Goal: Information Seeking & Learning: Learn about a topic

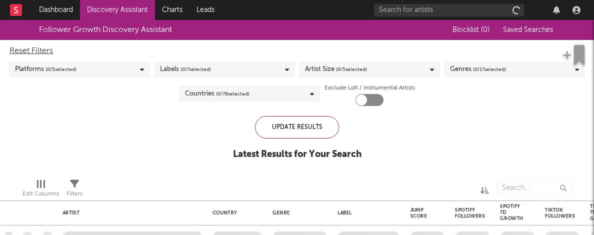
checkbox input "true"
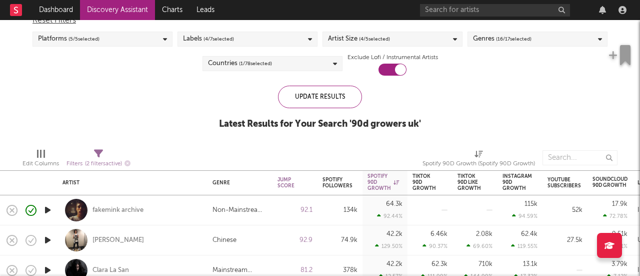
click at [594, 14] on div at bounding box center [525, 10] width 210 height 20
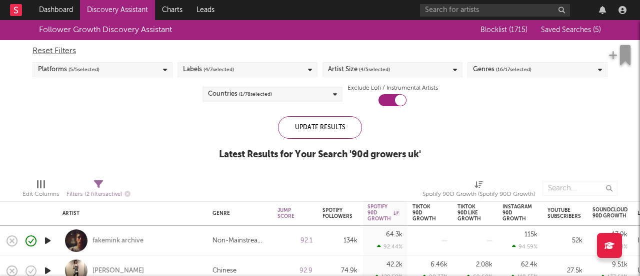
click at [218, 70] on span "( 4 / 7 selected)" at bounding box center [219, 70] width 31 height 12
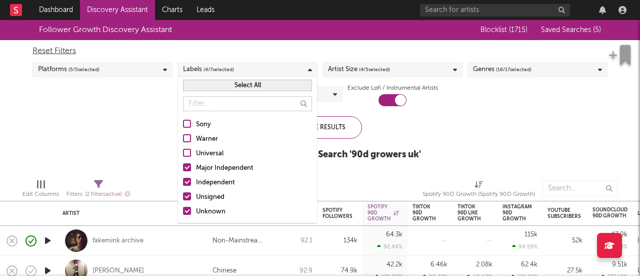
click at [218, 70] on span "( 4 / 7 selected)" at bounding box center [219, 70] width 31 height 12
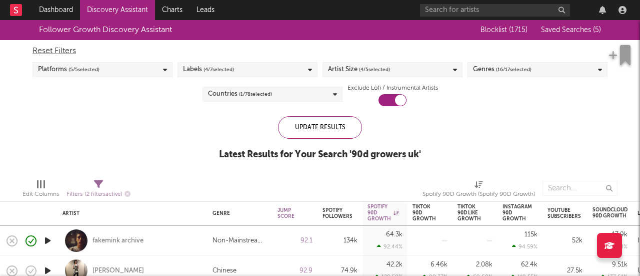
click at [231, 52] on div "Reset Filters" at bounding box center [320, 51] width 575 height 12
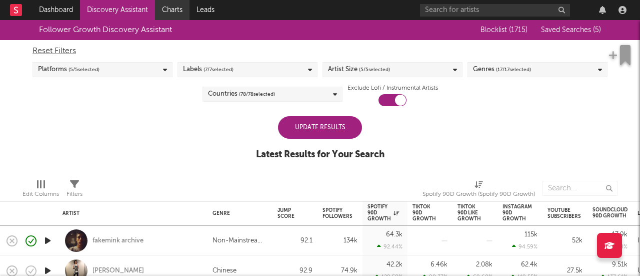
click at [167, 5] on link "Charts" at bounding box center [172, 10] width 35 height 20
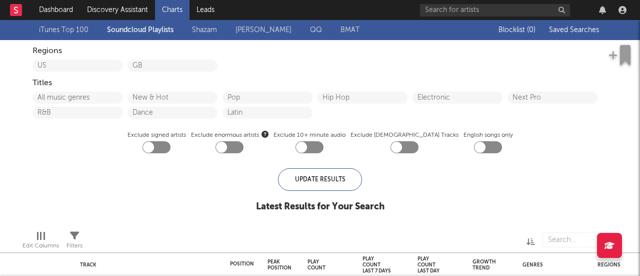
checkbox input "true"
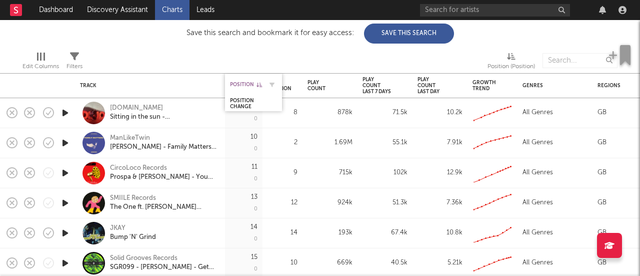
click at [247, 84] on div "Position" at bounding box center [246, 85] width 32 height 6
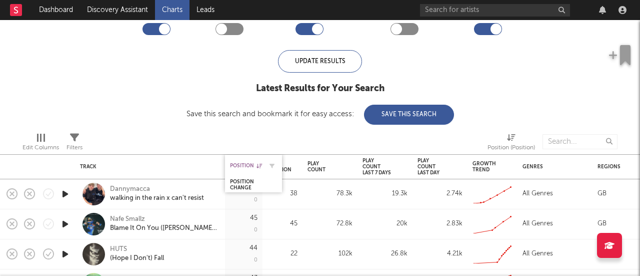
click at [243, 165] on div "Position" at bounding box center [246, 166] width 32 height 6
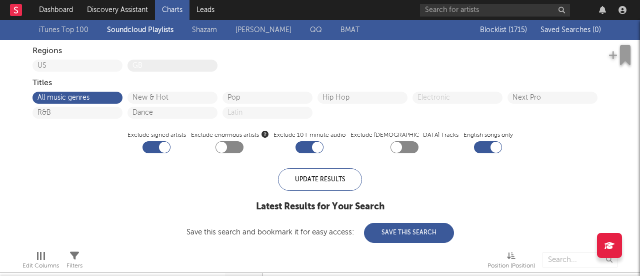
click at [153, 68] on button "GB" at bounding box center [173, 65] width 80 height 7
click at [88, 99] on button "All music genres" at bounding box center [78, 97] width 80 height 7
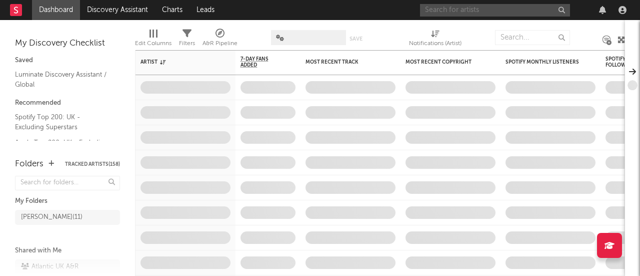
click at [484, 4] on input "text" at bounding box center [495, 10] width 150 height 13
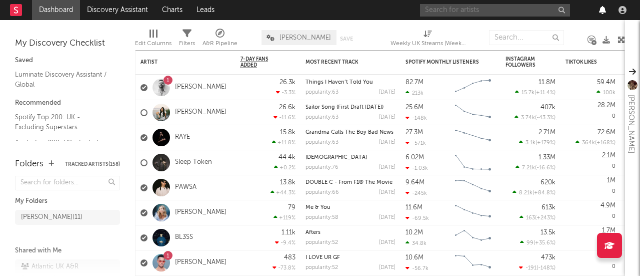
click at [604, 11] on icon "button" at bounding box center [602, 10] width 7 height 8
click at [500, 7] on input "text" at bounding box center [495, 10] width 150 height 13
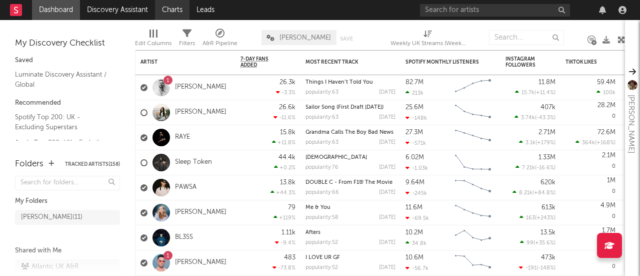
click at [175, 10] on link "Charts" at bounding box center [172, 10] width 35 height 20
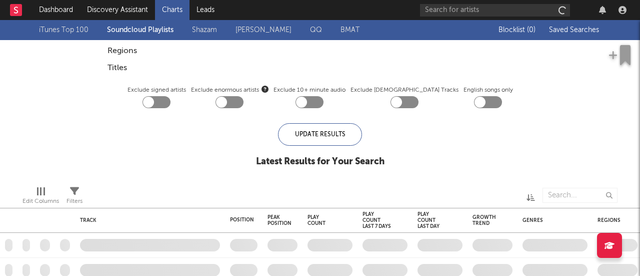
checkbox input "true"
